Goal: Use online tool/utility

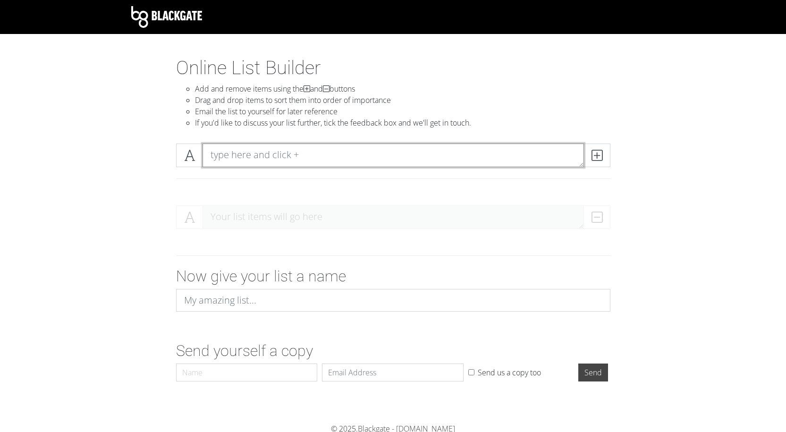
click at [348, 144] on textarea at bounding box center [392, 155] width 381 height 24
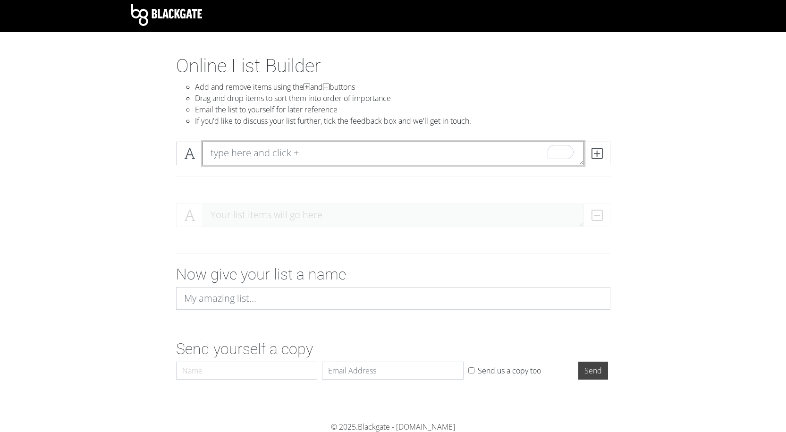
scroll to position [2, 0]
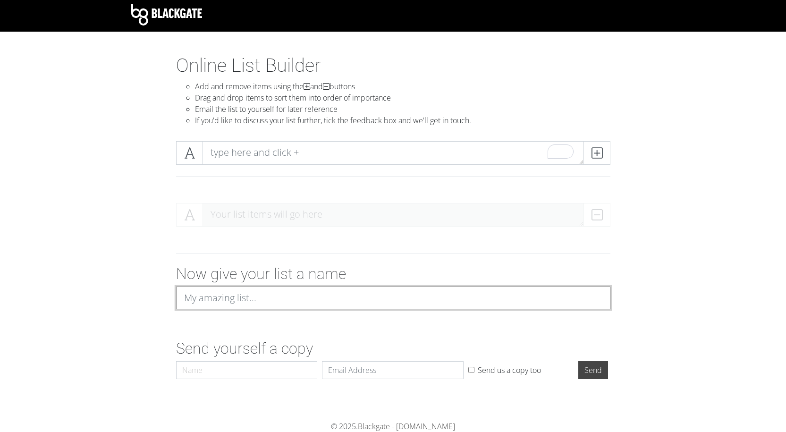
click at [288, 289] on input at bounding box center [393, 297] width 434 height 23
click at [338, 265] on h2 "Now give your list a name" at bounding box center [393, 274] width 434 height 18
click at [604, 157] on span at bounding box center [596, 153] width 27 height 24
click at [601, 207] on div "DELETE" at bounding box center [591, 215] width 38 height 24
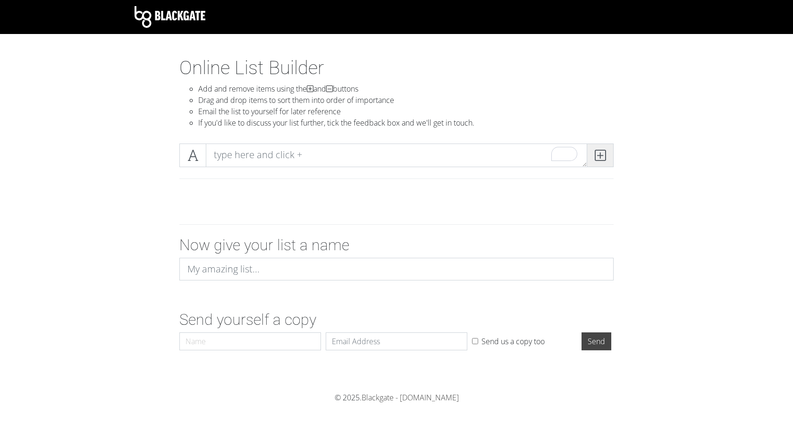
click at [601, 155] on icon at bounding box center [599, 154] width 11 height 9
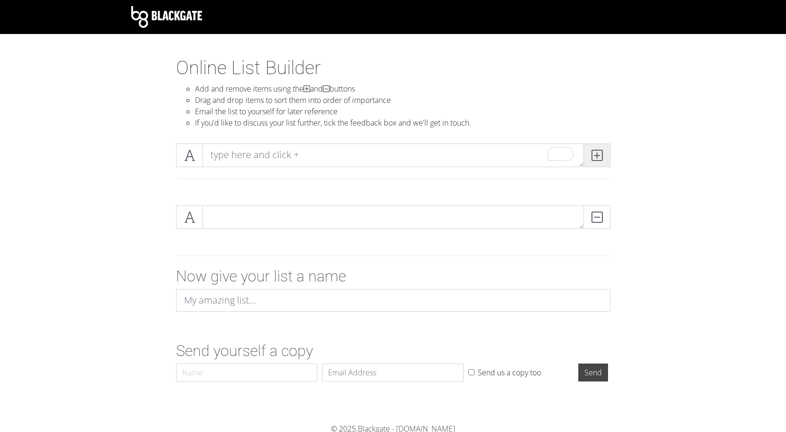
click at [601, 154] on icon at bounding box center [596, 154] width 11 height 9
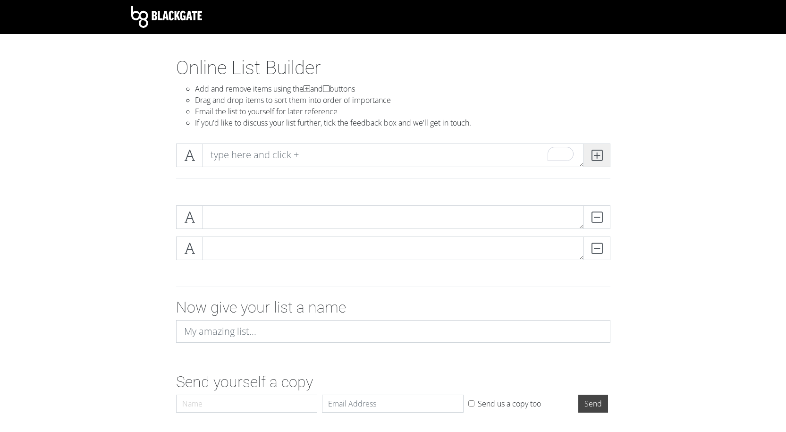
click at [601, 154] on icon at bounding box center [596, 154] width 11 height 9
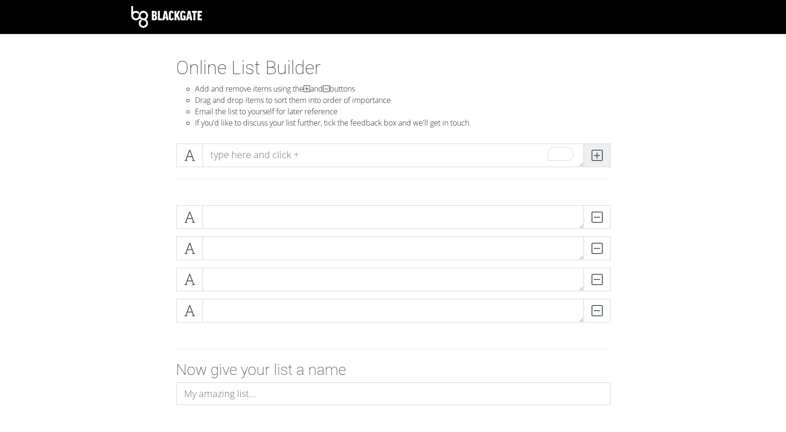
click at [601, 154] on icon at bounding box center [596, 154] width 11 height 9
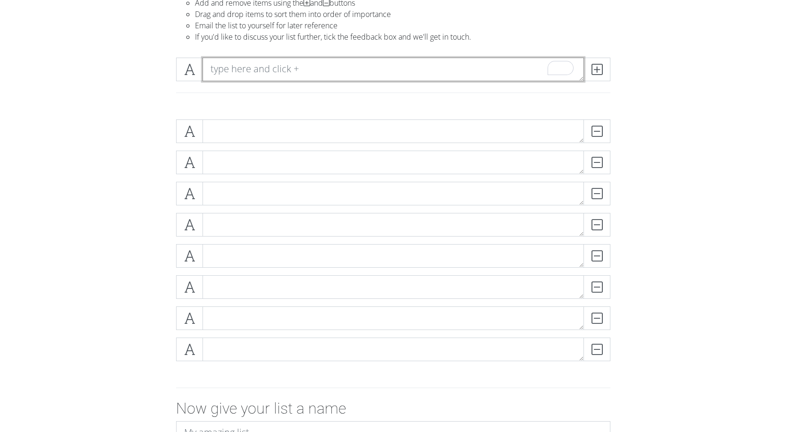
scroll to position [94, 0]
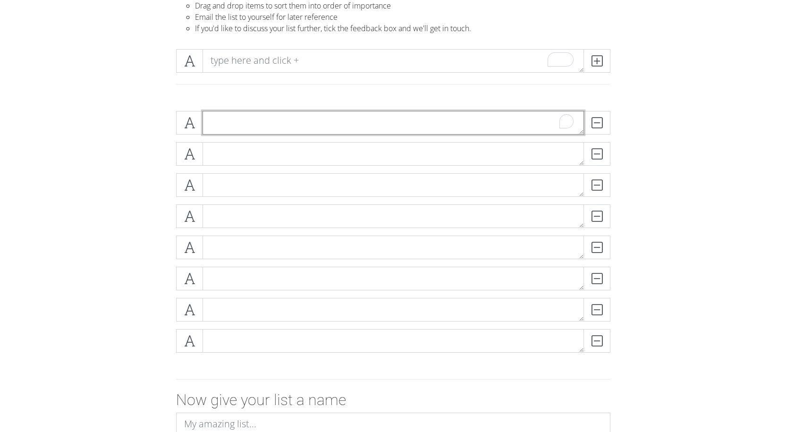
click at [464, 121] on textarea "To enrich screen reader interactions, please activate Accessibility in Grammarl…" at bounding box center [392, 123] width 381 height 24
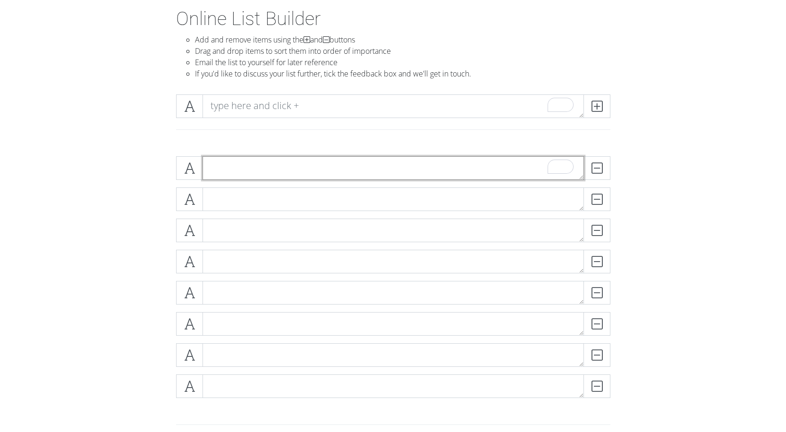
scroll to position [0, 0]
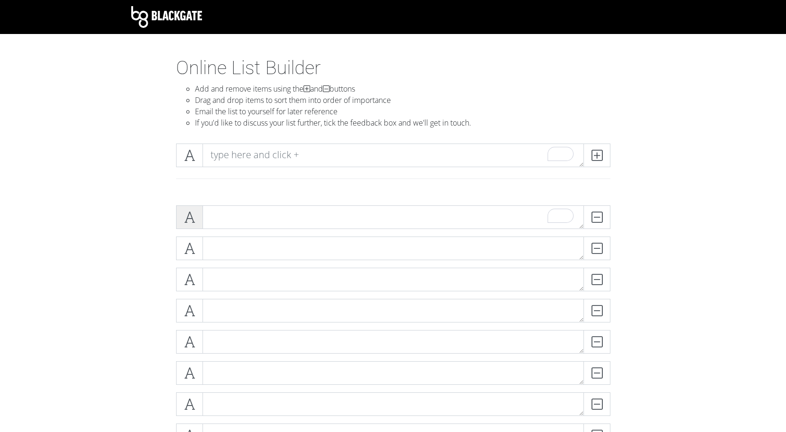
click at [183, 223] on span at bounding box center [189, 217] width 27 height 24
click at [193, 221] on icon at bounding box center [189, 216] width 11 height 9
click at [191, 226] on span at bounding box center [189, 217] width 27 height 24
click at [189, 247] on icon at bounding box center [189, 247] width 11 height 9
click at [192, 275] on icon at bounding box center [189, 279] width 11 height 9
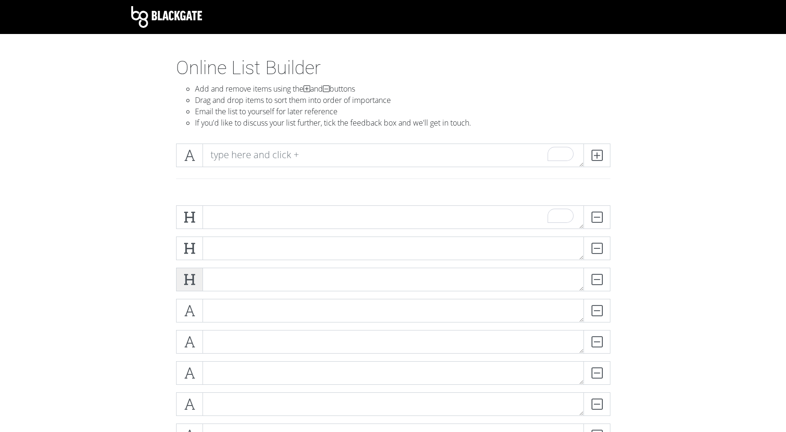
click at [192, 281] on icon at bounding box center [189, 279] width 11 height 9
click at [190, 215] on icon at bounding box center [189, 216] width 11 height 9
click at [192, 251] on icon at bounding box center [189, 247] width 11 height 9
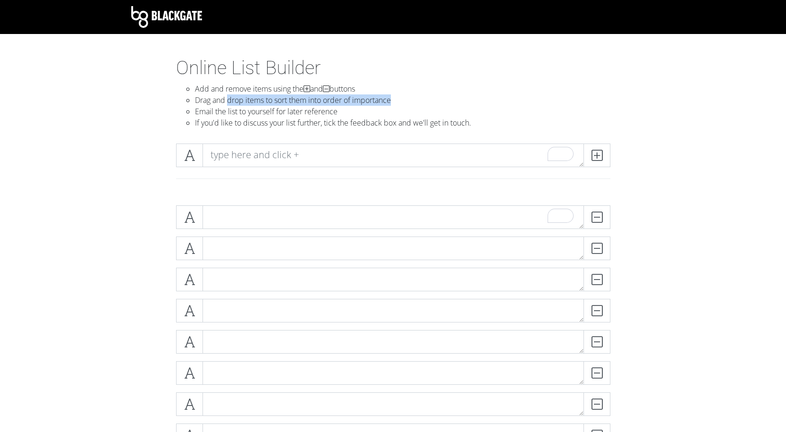
drag, startPoint x: 229, startPoint y: 99, endPoint x: 465, endPoint y: 107, distance: 236.5
click at [431, 103] on li "Drag and drop items to sort them into order of importance" at bounding box center [402, 99] width 415 height 11
